Goal: Information Seeking & Learning: Learn about a topic

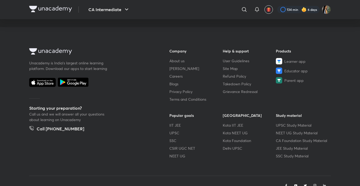
scroll to position [137, 0]
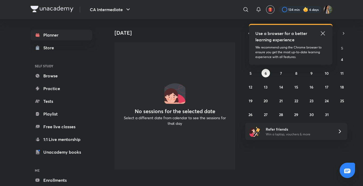
click at [323, 31] on icon at bounding box center [322, 33] width 6 height 6
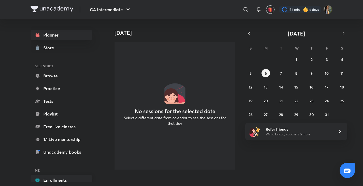
click at [73, 176] on link "Enrollments" at bounding box center [62, 180] width 62 height 11
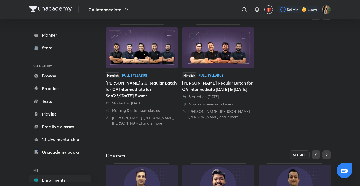
scroll to position [131, 0]
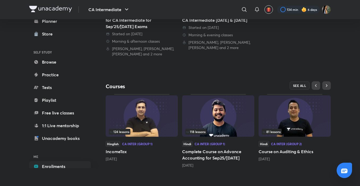
click at [280, 132] on span "81 lessons" at bounding box center [272, 131] width 18 height 3
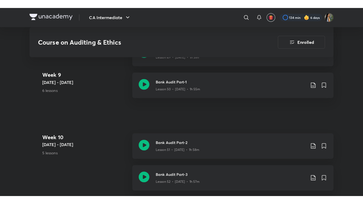
scroll to position [2061, 0]
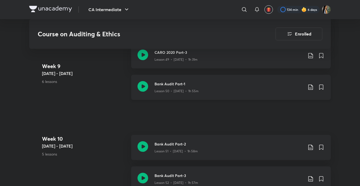
click at [254, 80] on div "Bank Audit Part-1 Lesson 50 • [DATE] • 1h 55m" at bounding box center [231, 87] width 200 height 25
